Goal: Navigation & Orientation: Find specific page/section

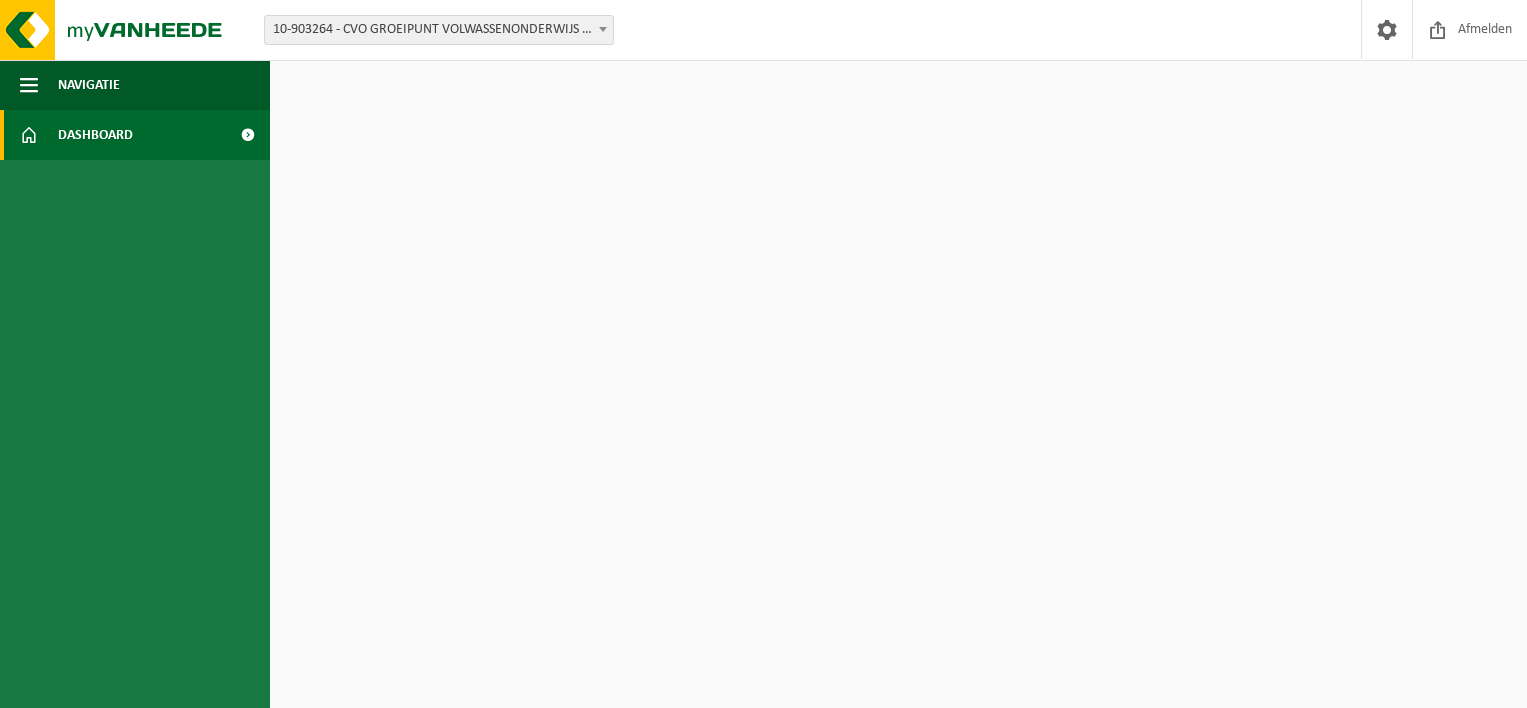
click at [82, 144] on span "Dashboard" at bounding box center [95, 135] width 75 height 50
click at [117, 88] on span "Navigatie" at bounding box center [89, 85] width 62 height 50
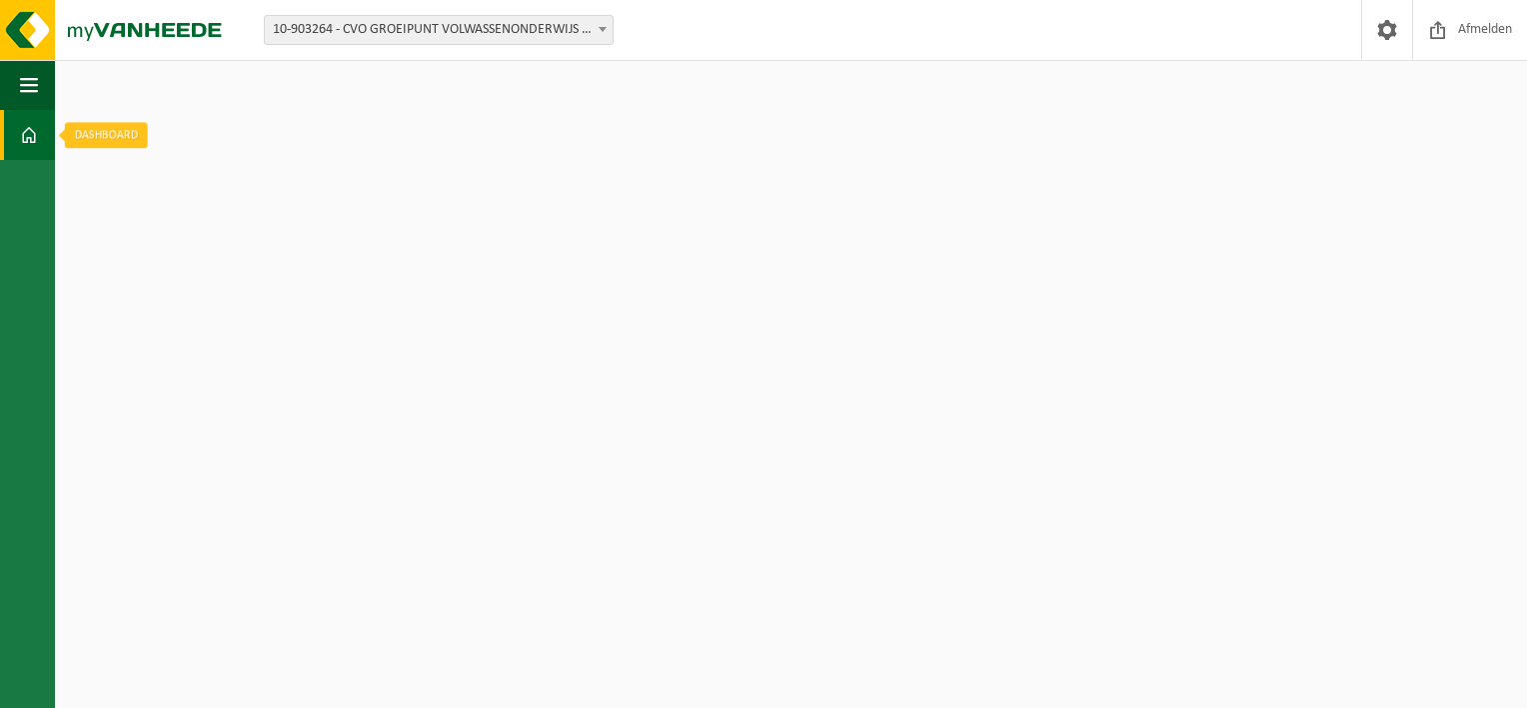
click at [20, 132] on span at bounding box center [29, 135] width 18 height 50
click at [33, 137] on span at bounding box center [29, 135] width 18 height 50
click at [32, 60] on span "button" at bounding box center [29, 85] width 18 height 50
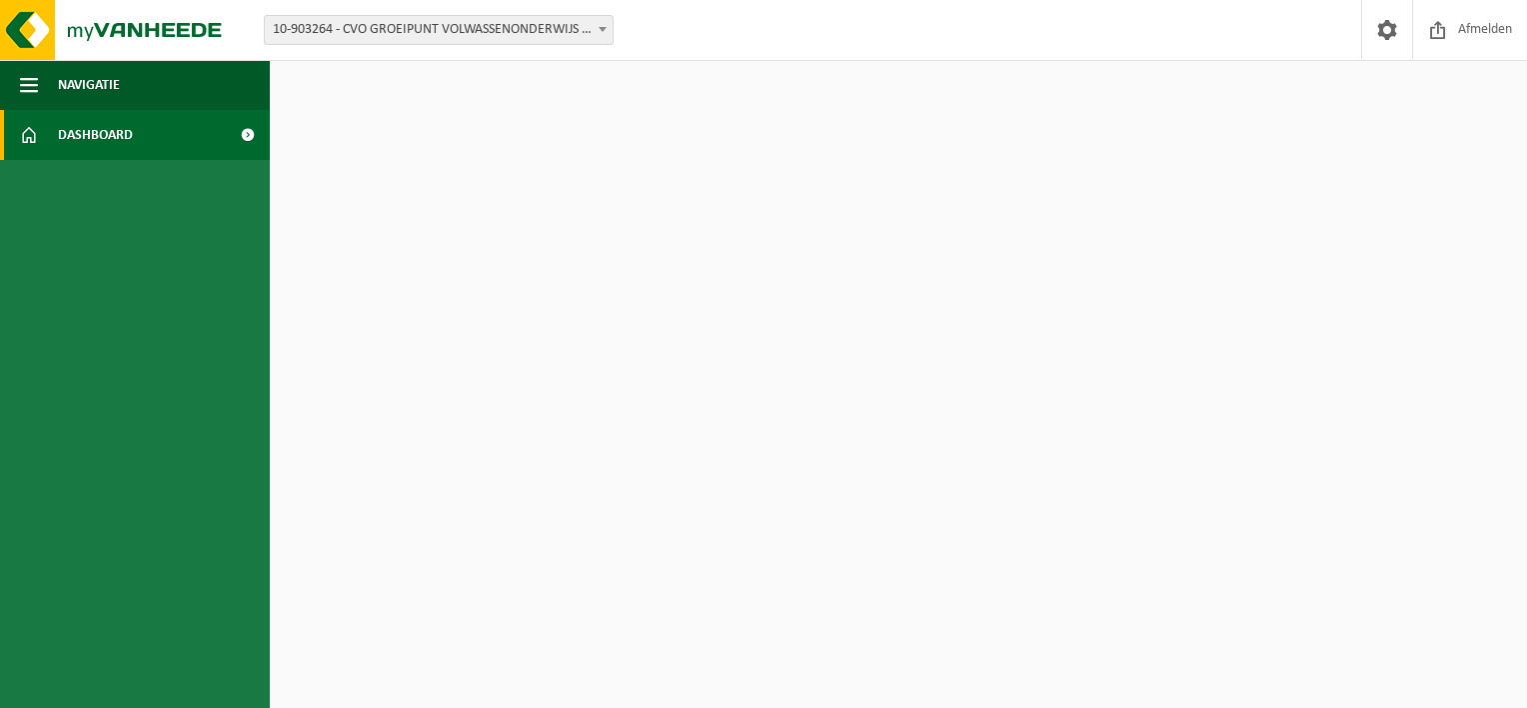
click at [245, 130] on span at bounding box center [247, 135] width 45 height 50
click at [1504, 47] on span "Afmelden" at bounding box center [1485, 29] width 64 height 59
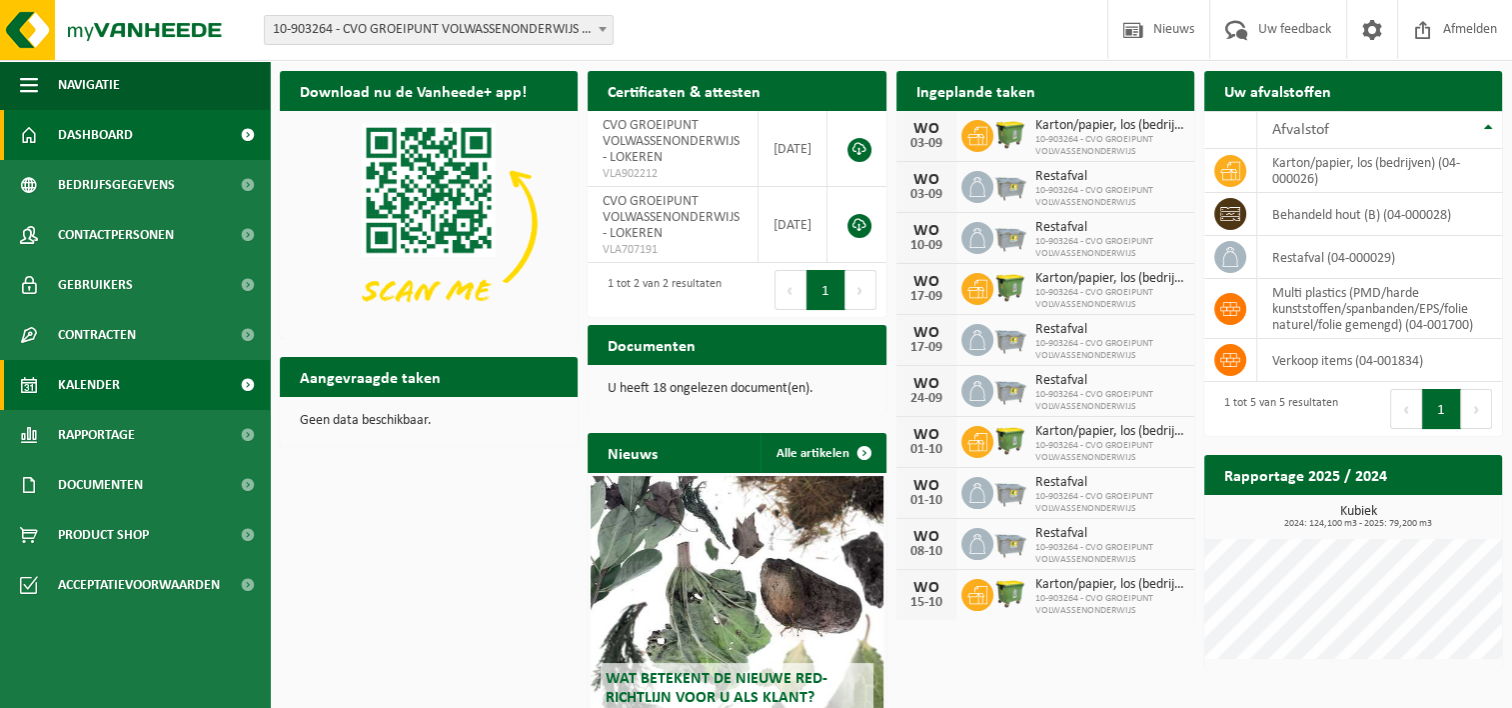
click at [120, 388] on link "Kalender" at bounding box center [135, 385] width 270 height 50
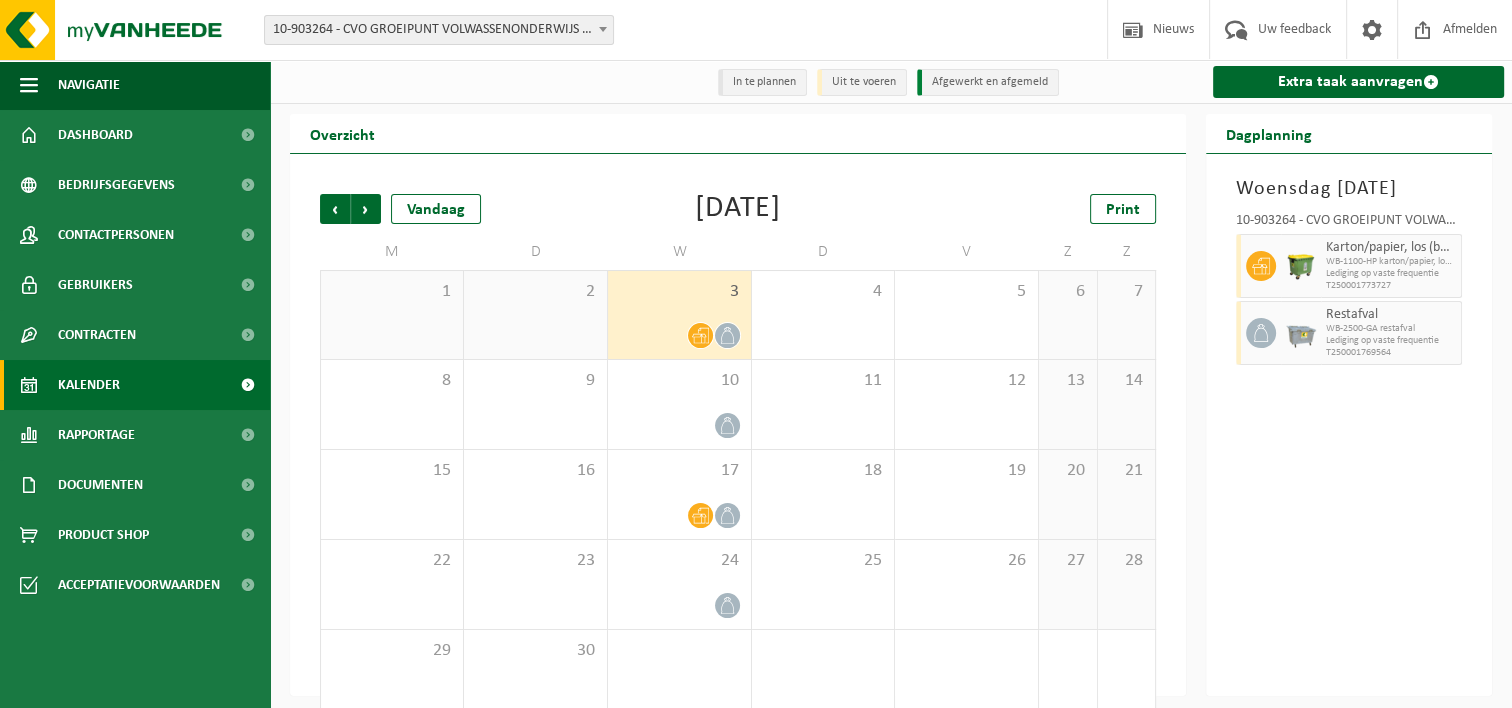
click at [886, 81] on li "Uit te voeren" at bounding box center [863, 82] width 90 height 27
click at [731, 85] on li "In te plannen" at bounding box center [763, 82] width 90 height 27
click at [742, 82] on li "In te plannen" at bounding box center [763, 82] width 90 height 27
click at [320, 209] on span "Vorige" at bounding box center [335, 209] width 30 height 30
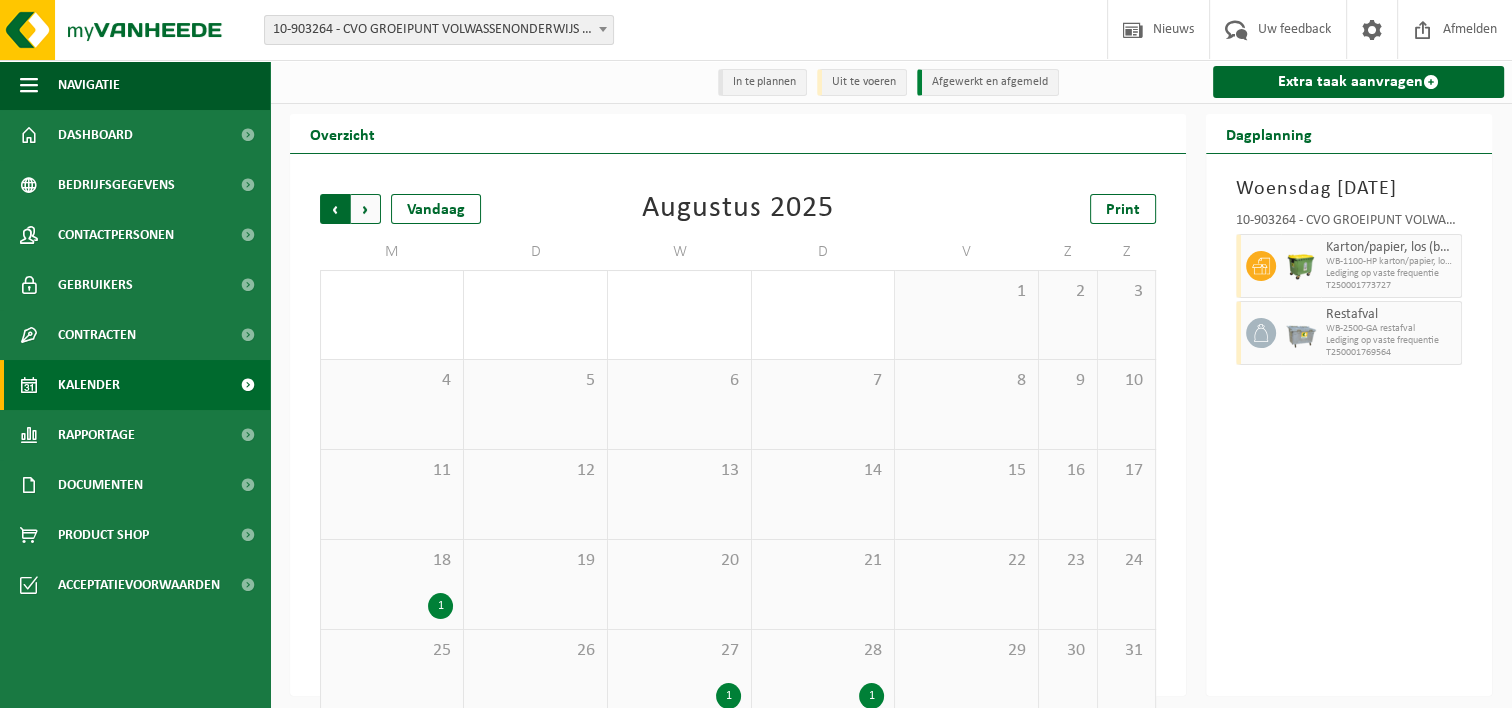
click at [367, 216] on span "Volgende" at bounding box center [366, 209] width 30 height 30
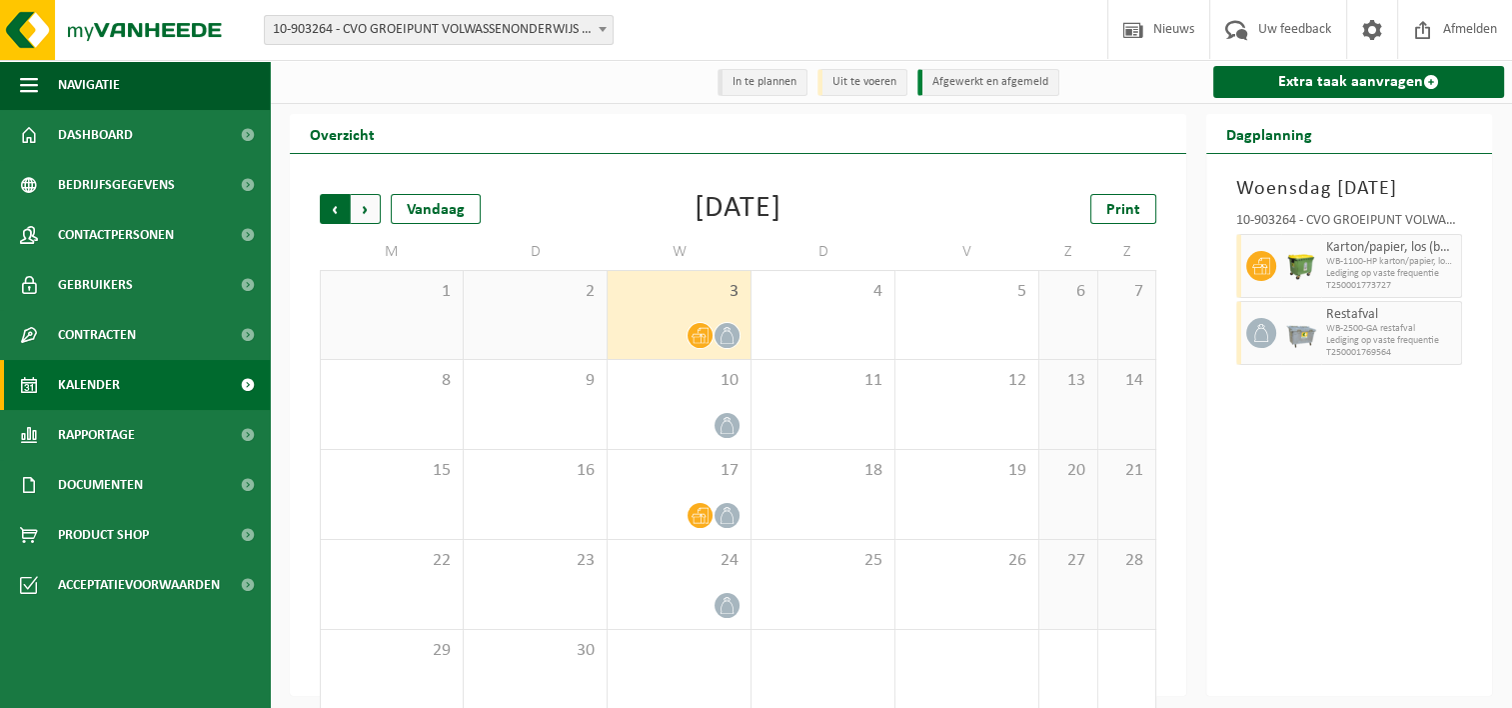
click at [364, 213] on span "Volgende" at bounding box center [366, 209] width 30 height 30
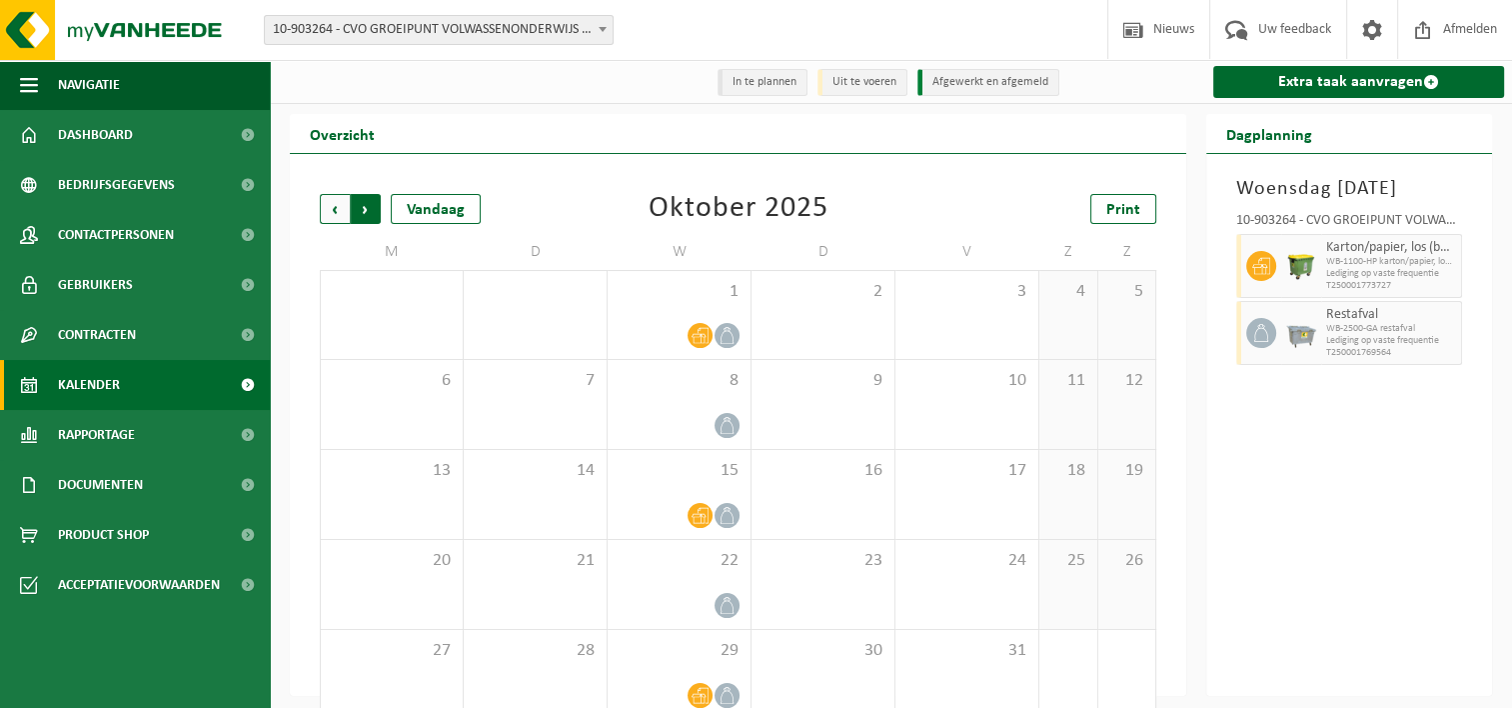
click at [334, 213] on span "Vorige" at bounding box center [335, 209] width 30 height 30
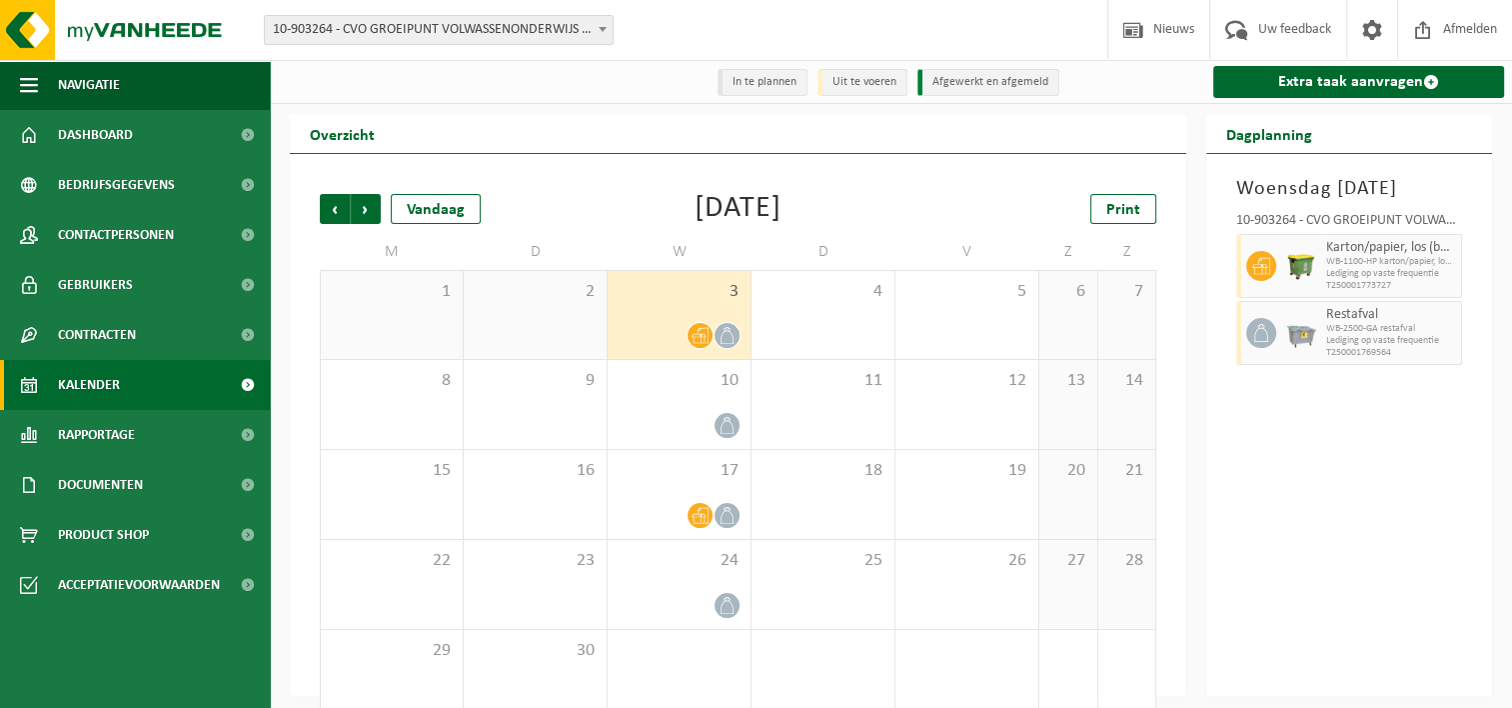
click at [334, 213] on span "Vorige" at bounding box center [335, 209] width 30 height 30
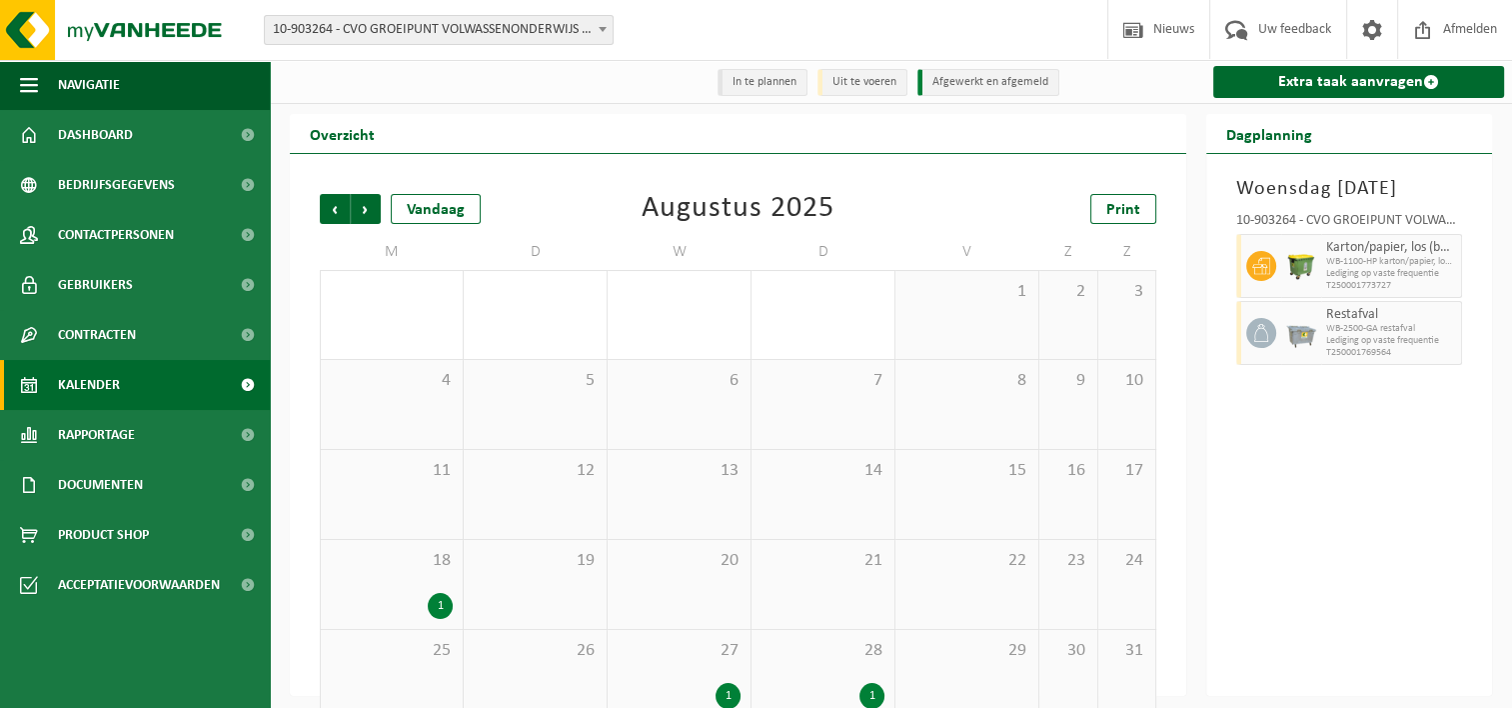
click at [334, 213] on span "Vorige" at bounding box center [335, 209] width 30 height 30
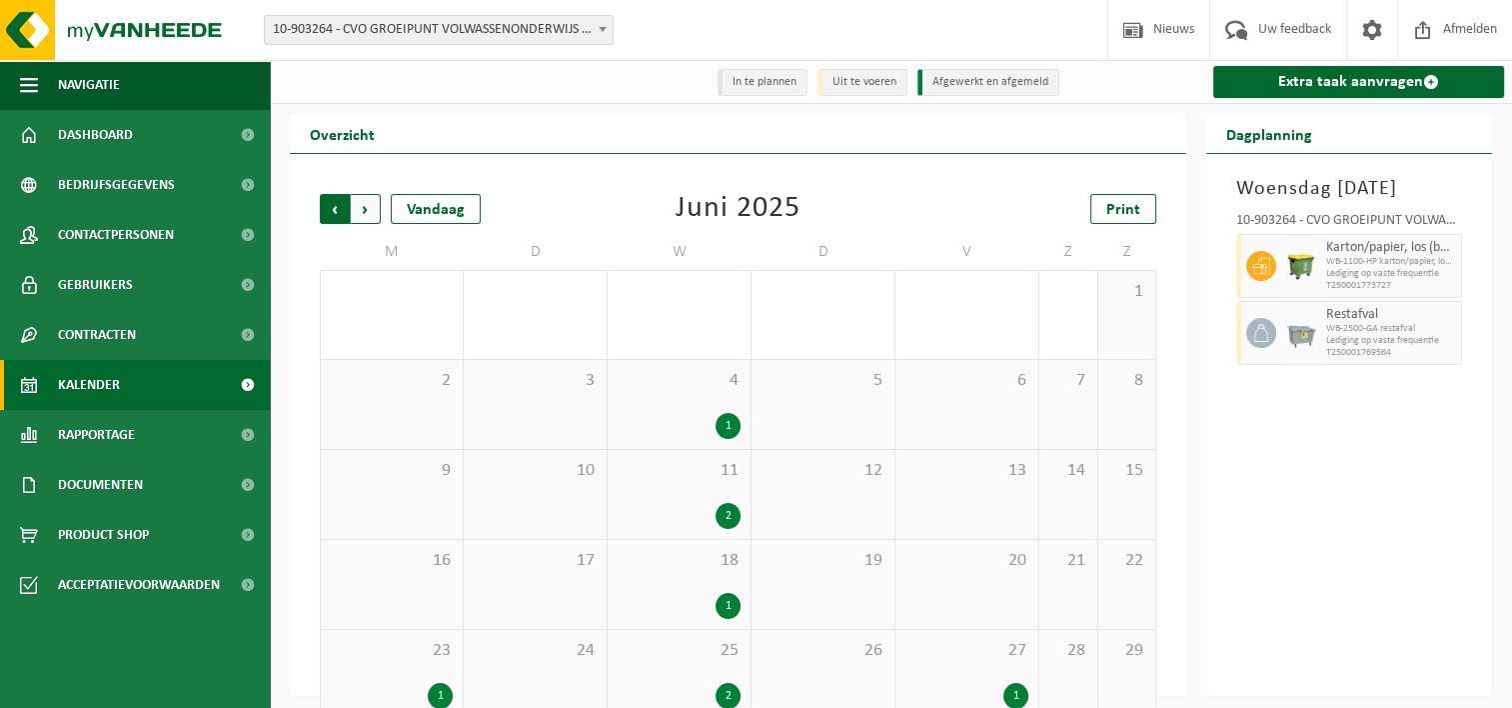
click at [371, 216] on span "Volgende" at bounding box center [366, 209] width 30 height 30
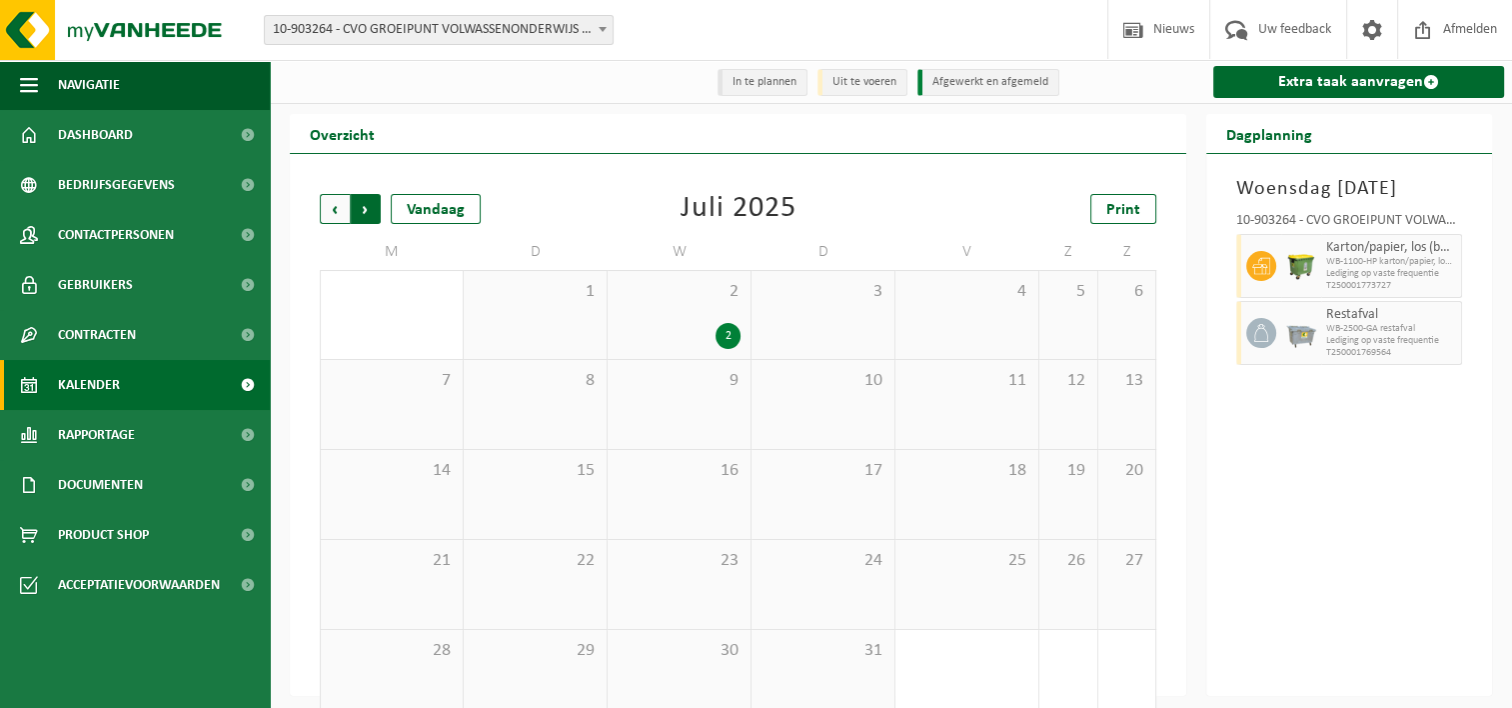
click at [344, 217] on span "Vorige" at bounding box center [335, 209] width 30 height 30
click at [336, 213] on span "Vorige" at bounding box center [335, 209] width 30 height 30
click at [335, 208] on span "Vorige" at bounding box center [335, 209] width 30 height 30
click at [334, 208] on span "Vorige" at bounding box center [335, 209] width 30 height 30
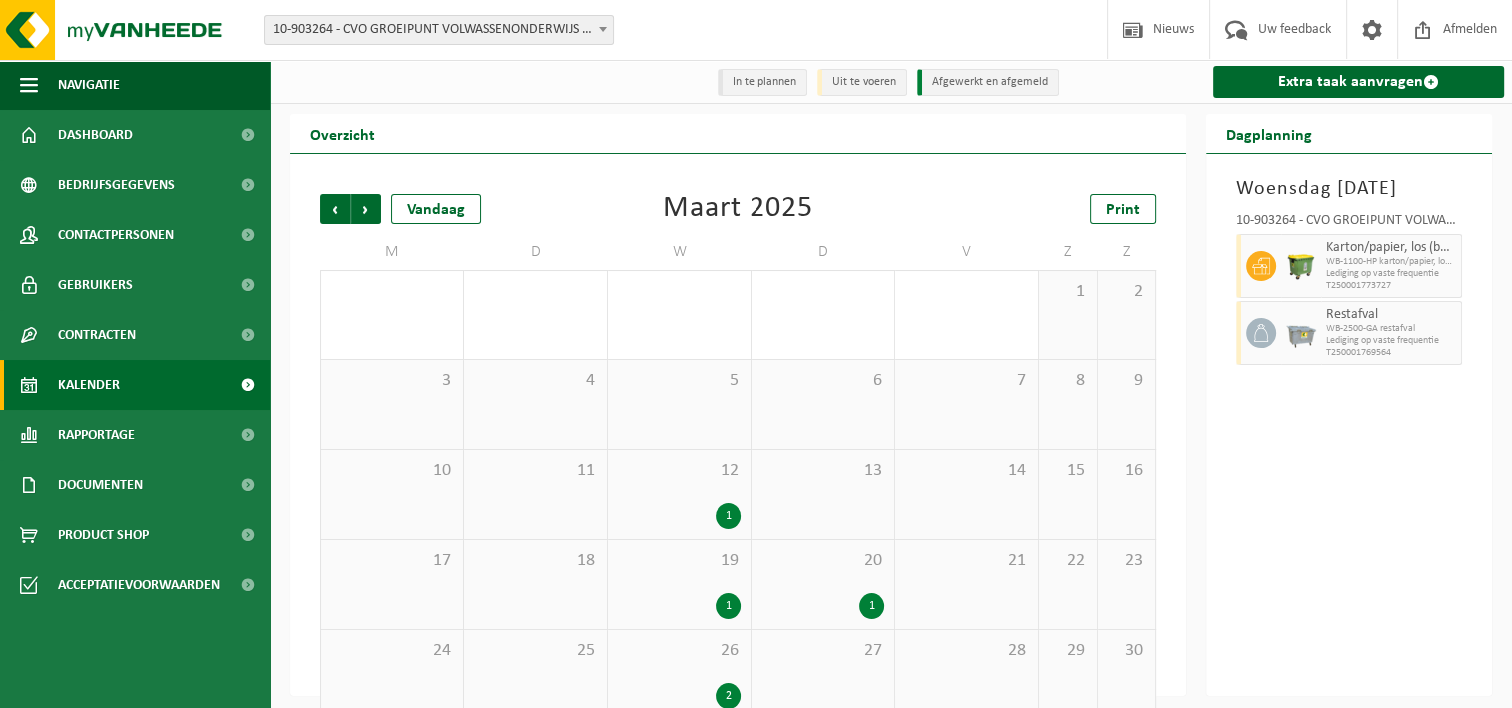
click at [136, 376] on link "Kalender" at bounding box center [135, 385] width 270 height 50
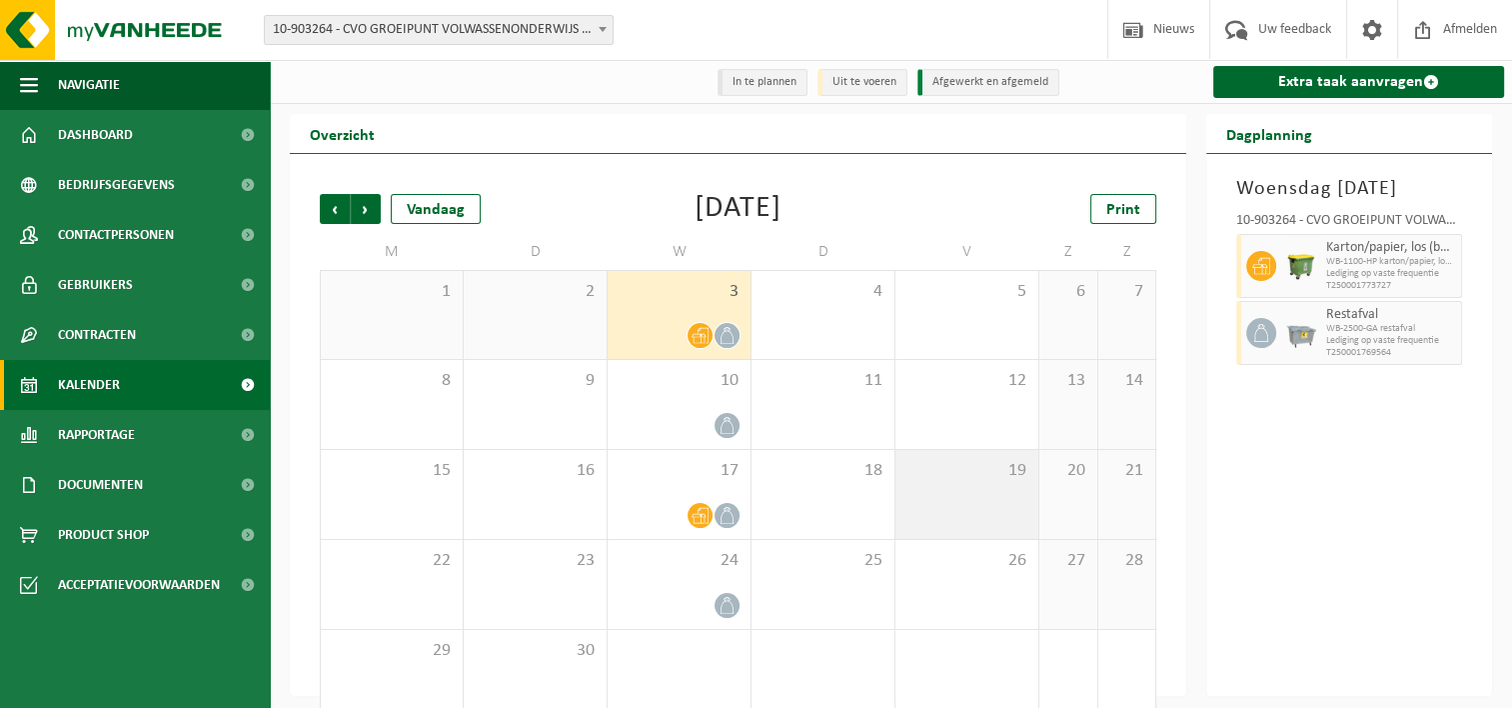
scroll to position [33, 0]
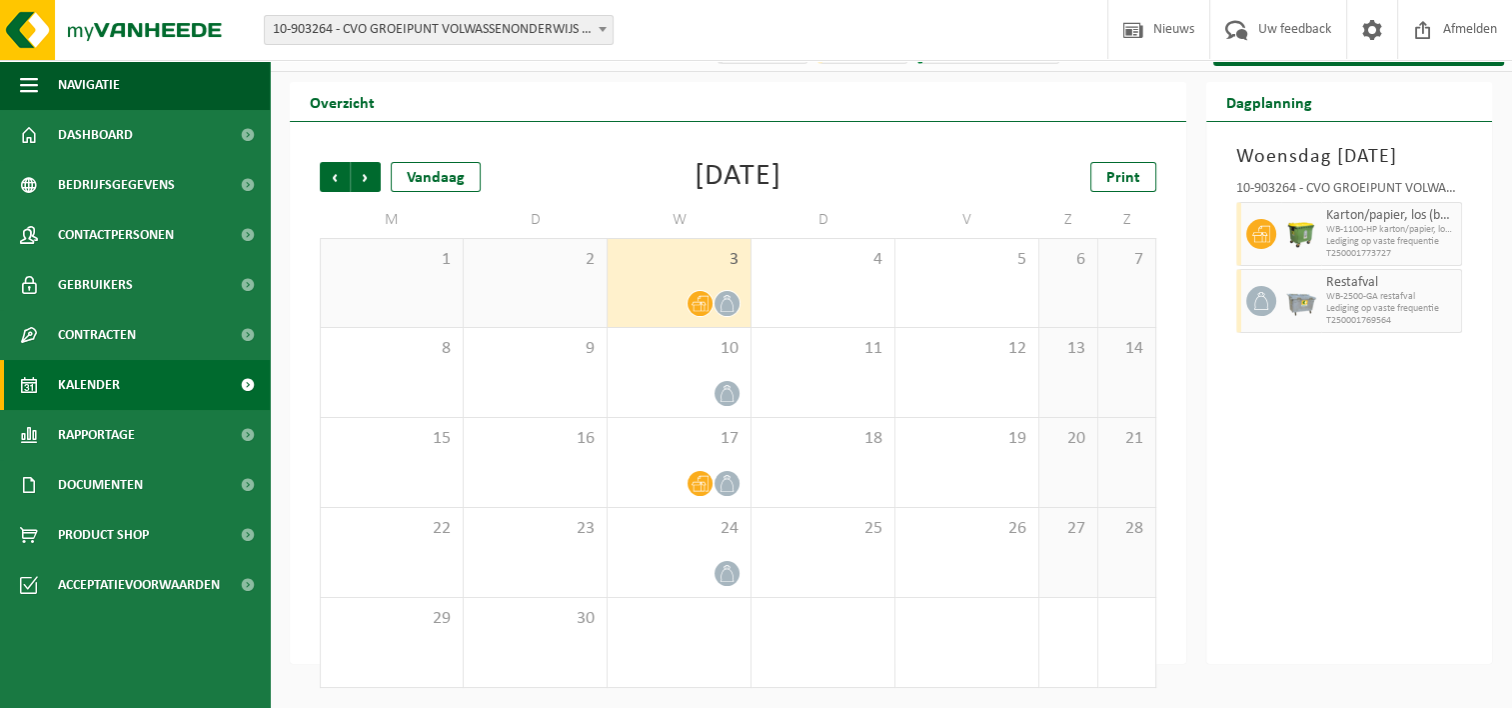
click at [136, 397] on link "Kalender" at bounding box center [135, 385] width 270 height 50
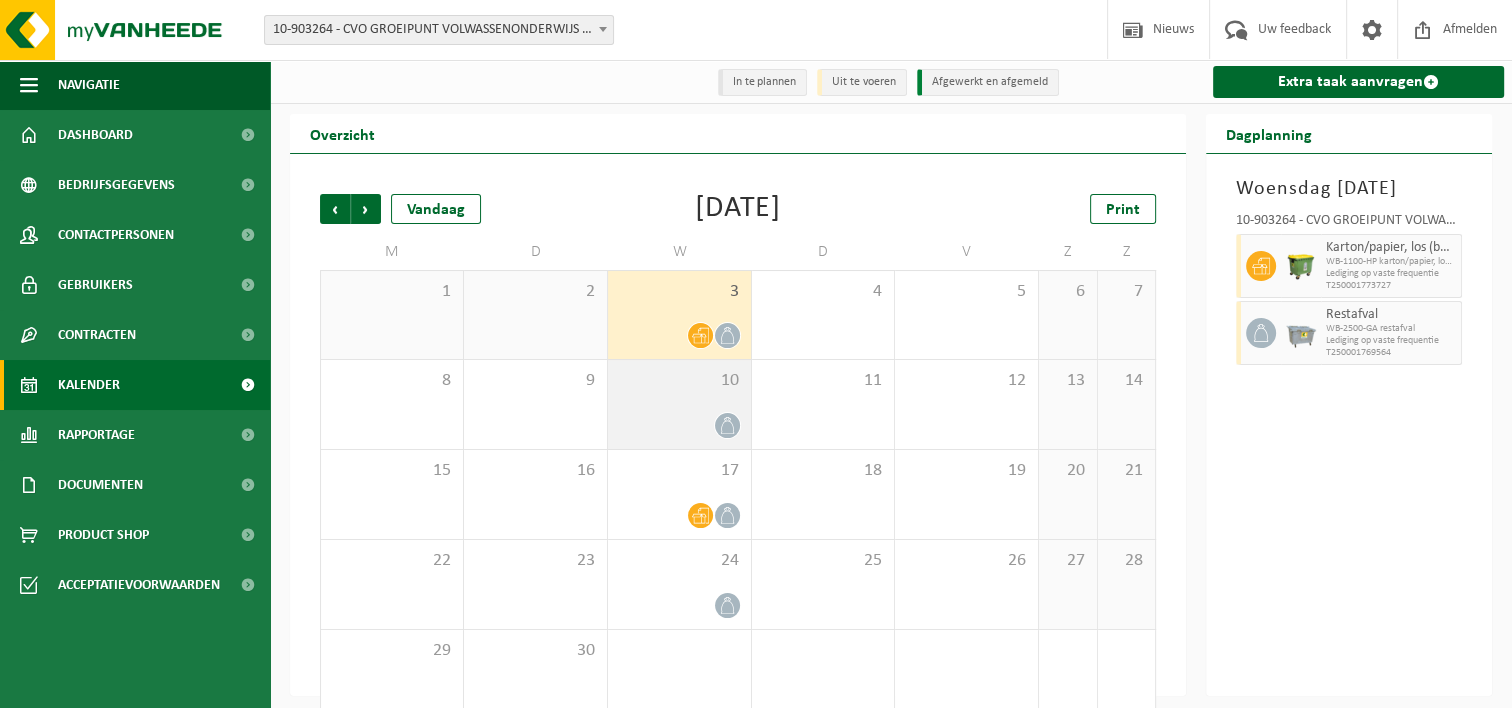
scroll to position [33, 0]
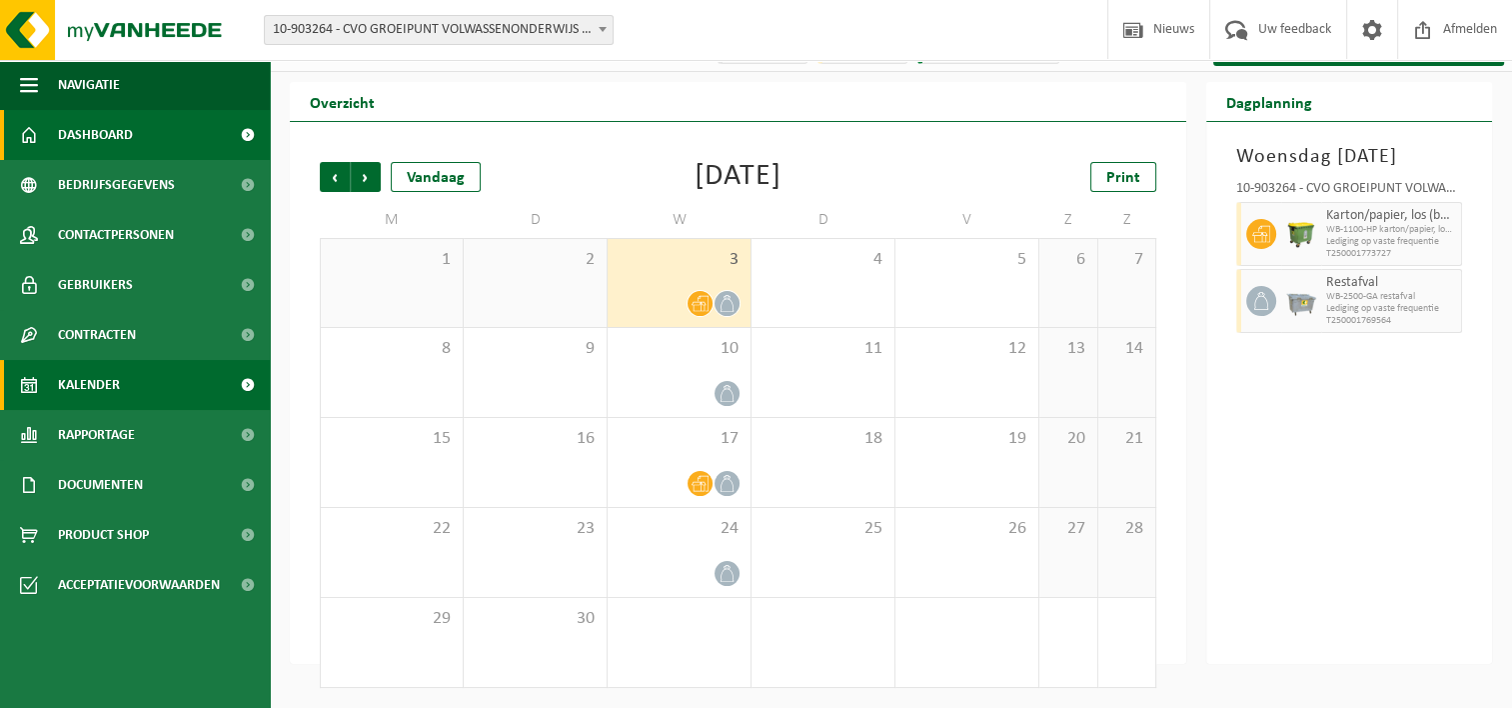
click at [112, 137] on span "Dashboard" at bounding box center [95, 135] width 75 height 50
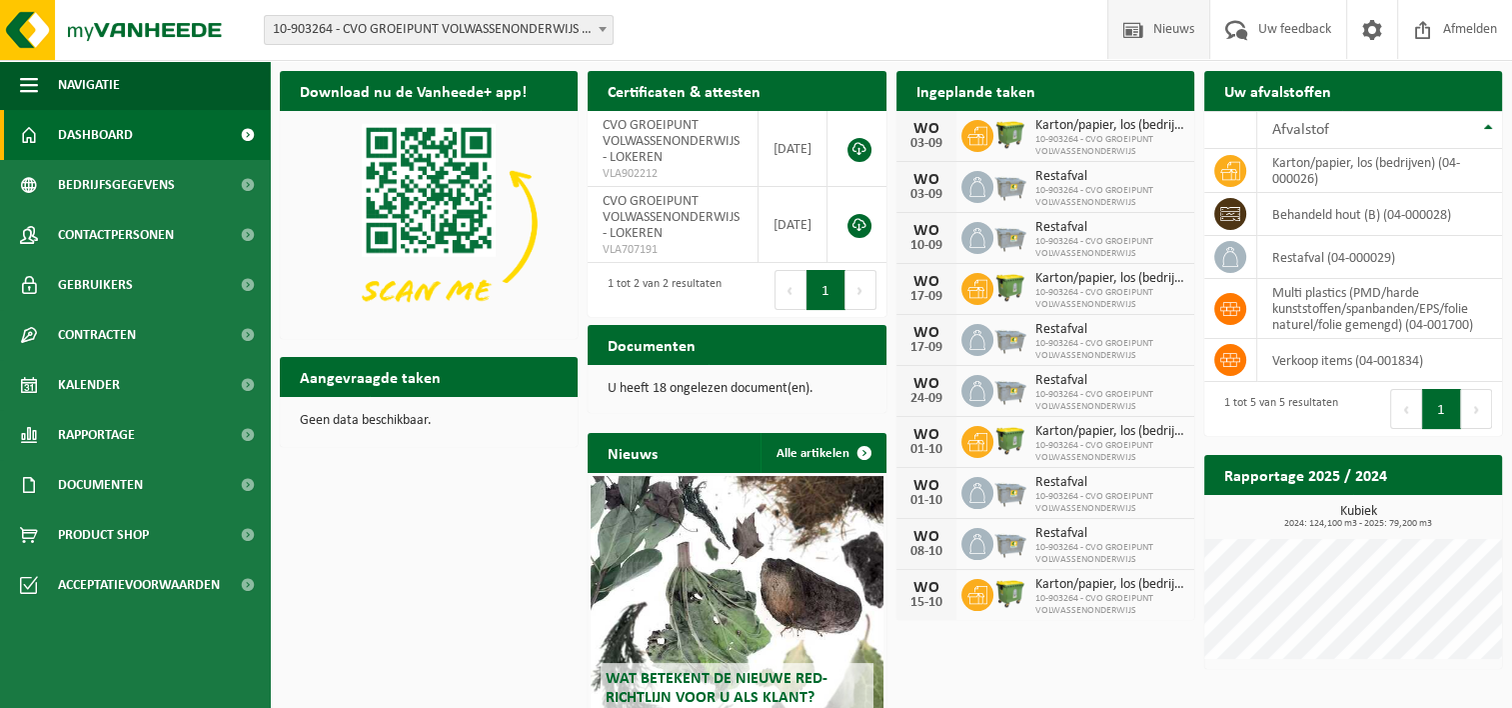
click at [1139, 24] on span at bounding box center [1134, 29] width 30 height 59
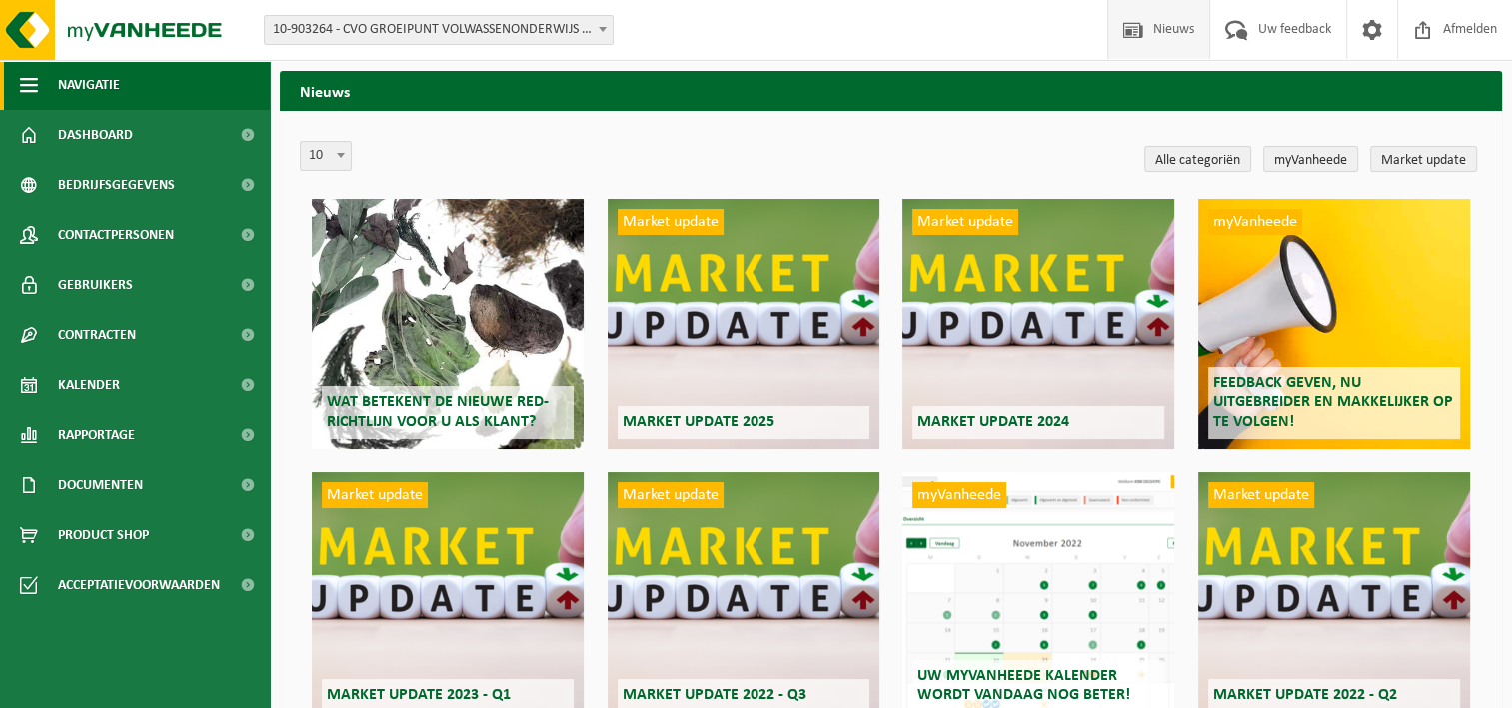
click at [56, 73] on button "Navigatie" at bounding box center [135, 85] width 270 height 50
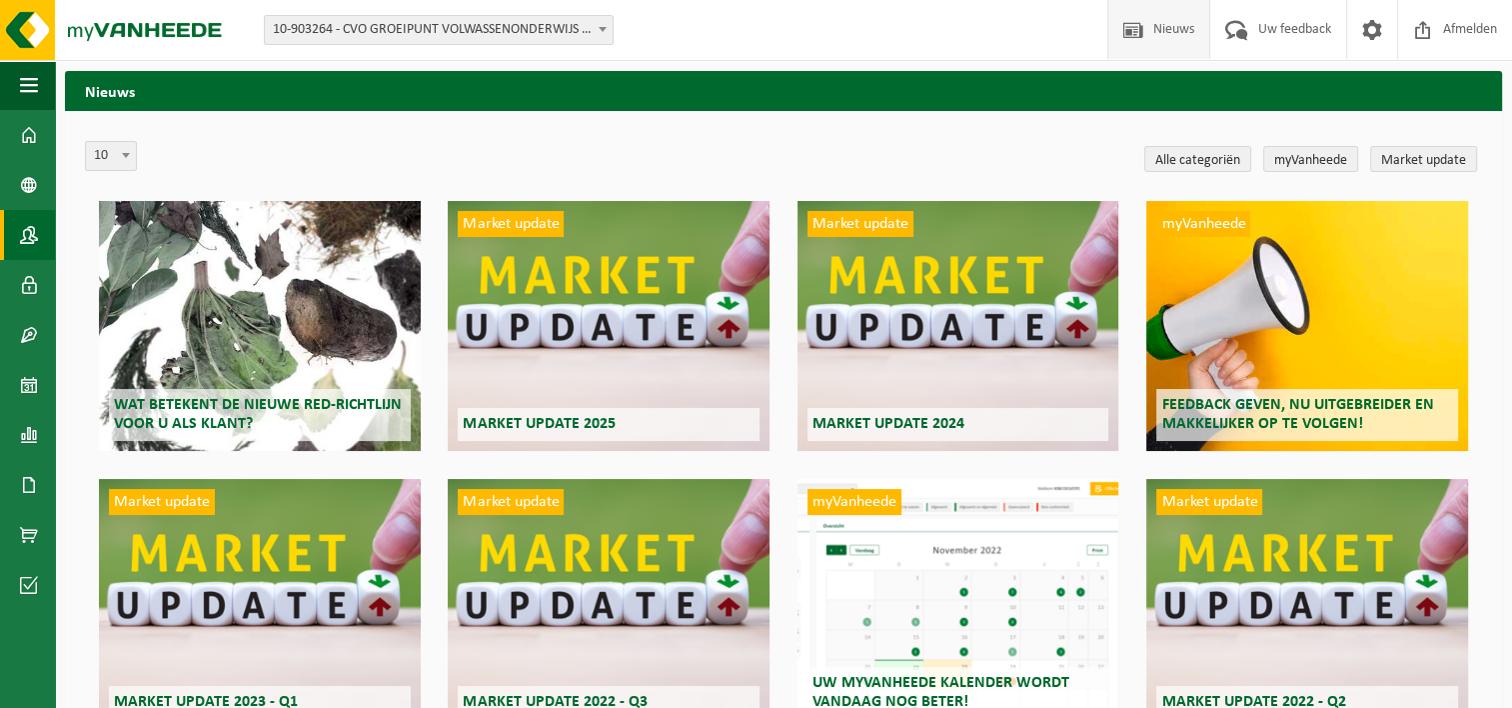
click at [26, 237] on span at bounding box center [29, 235] width 18 height 50
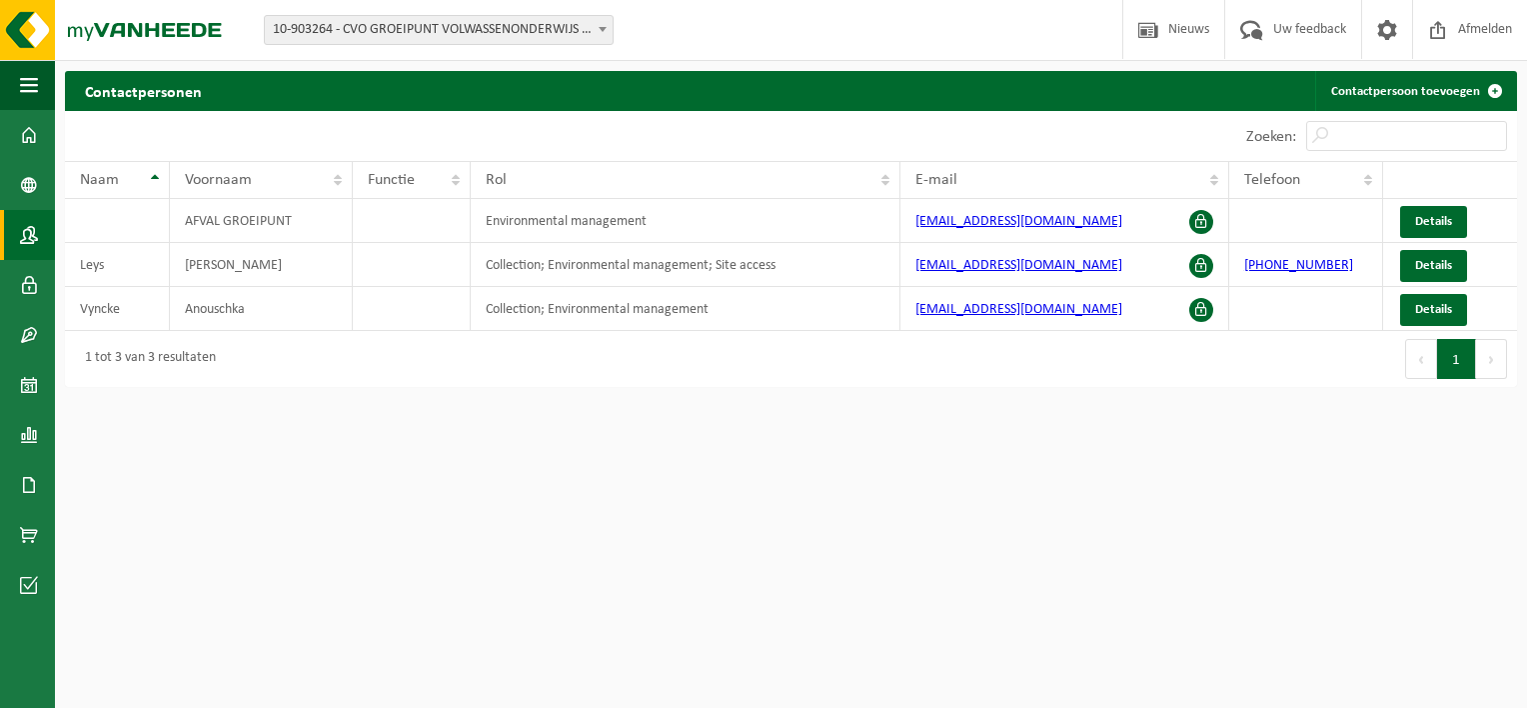
click at [1460, 629] on html "Vestiging: 10-903264 - CVO GROEIPUNT VOLWASSENONDERWIJS - LOKEREN 10-903264 - C…" at bounding box center [763, 354] width 1527 height 708
click at [24, 130] on span at bounding box center [29, 135] width 18 height 50
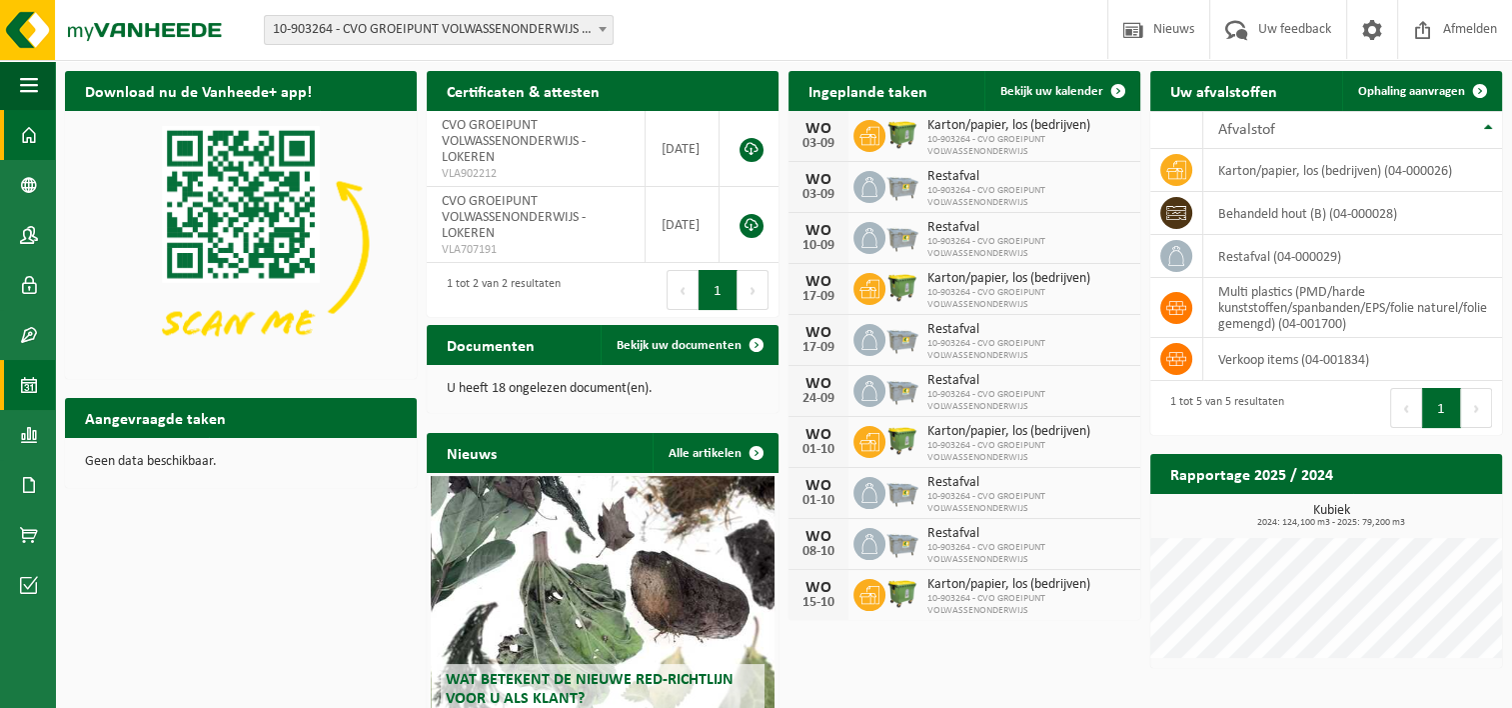
click at [26, 388] on span at bounding box center [29, 385] width 18 height 50
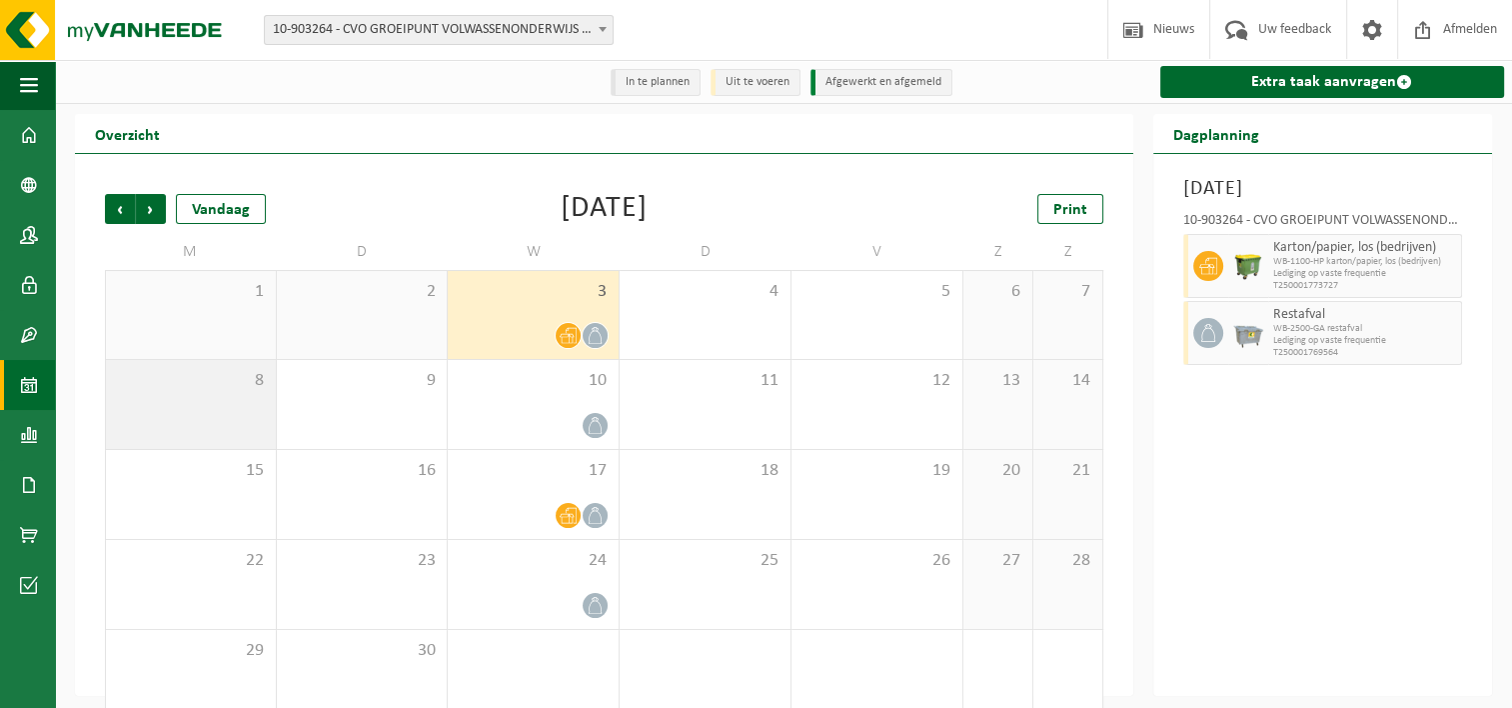
click at [174, 403] on div "8" at bounding box center [191, 404] width 170 height 89
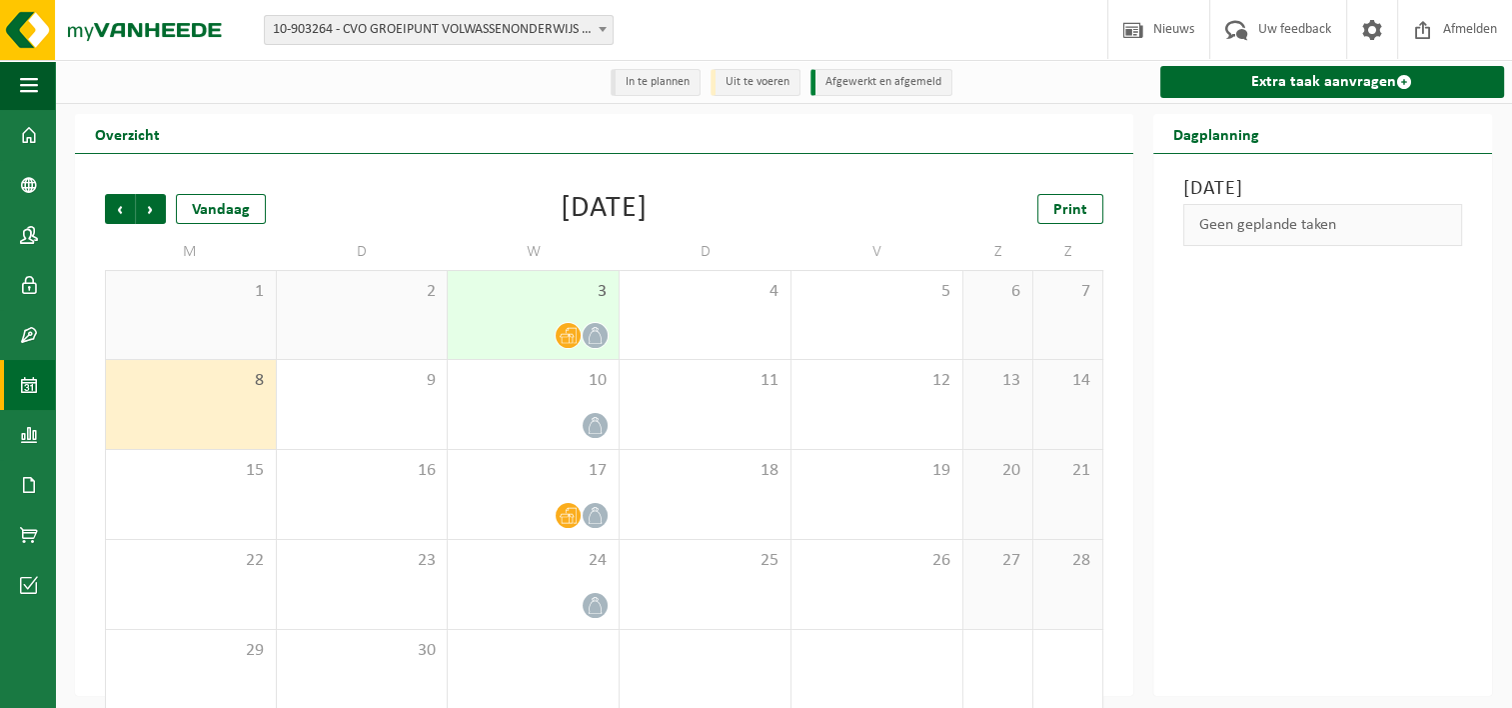
click at [177, 343] on div "1" at bounding box center [191, 315] width 170 height 88
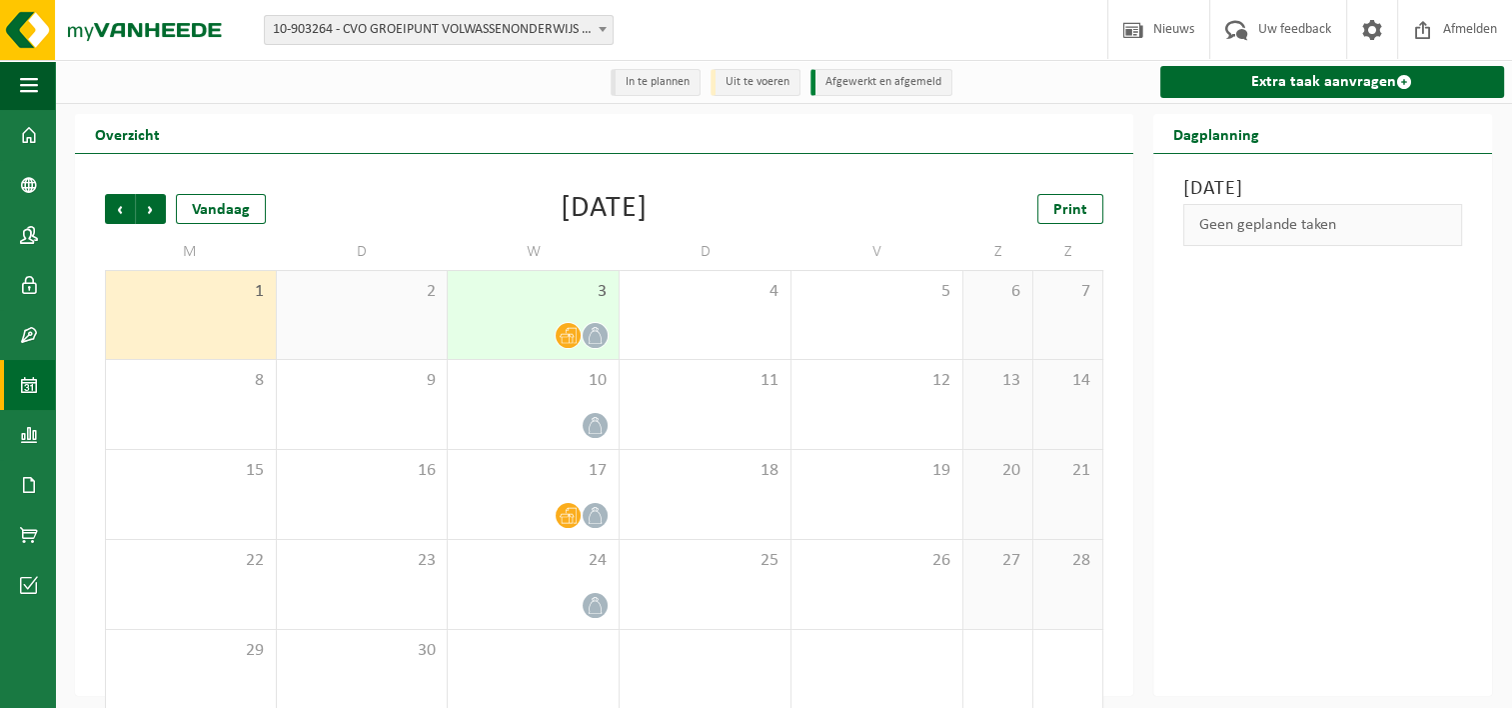
click at [580, 344] on div at bounding box center [533, 335] width 151 height 27
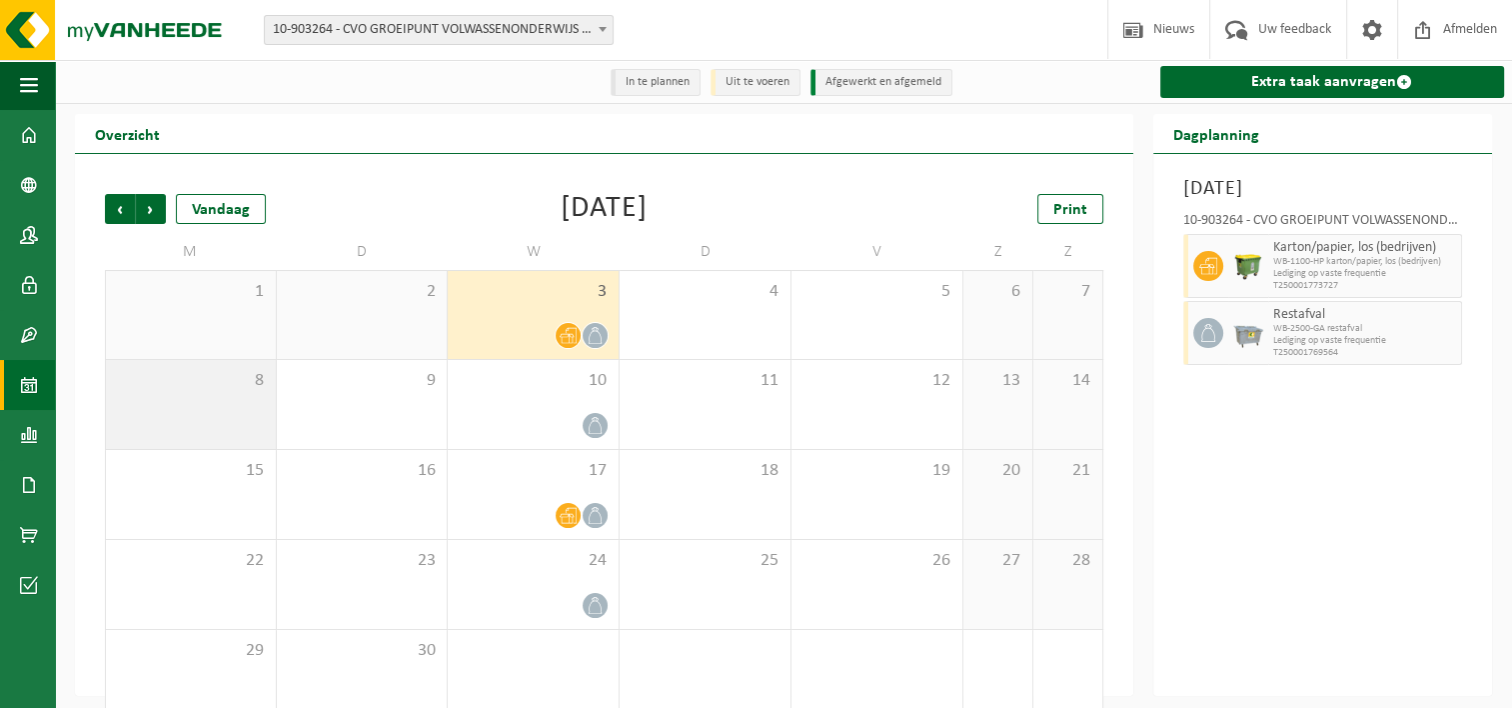
click at [189, 402] on div "8" at bounding box center [191, 404] width 170 height 89
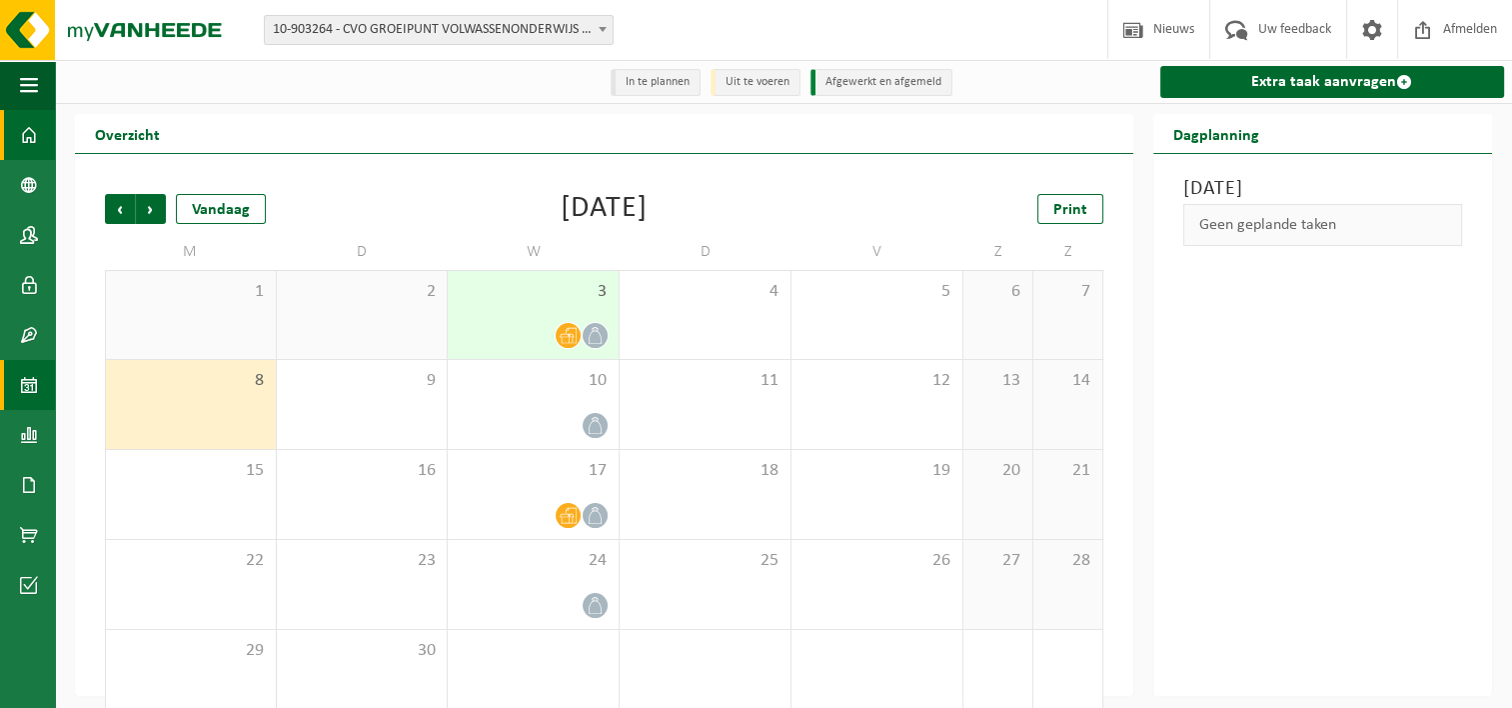
click at [20, 128] on span at bounding box center [29, 135] width 18 height 50
